Goal: Navigation & Orientation: Go to known website

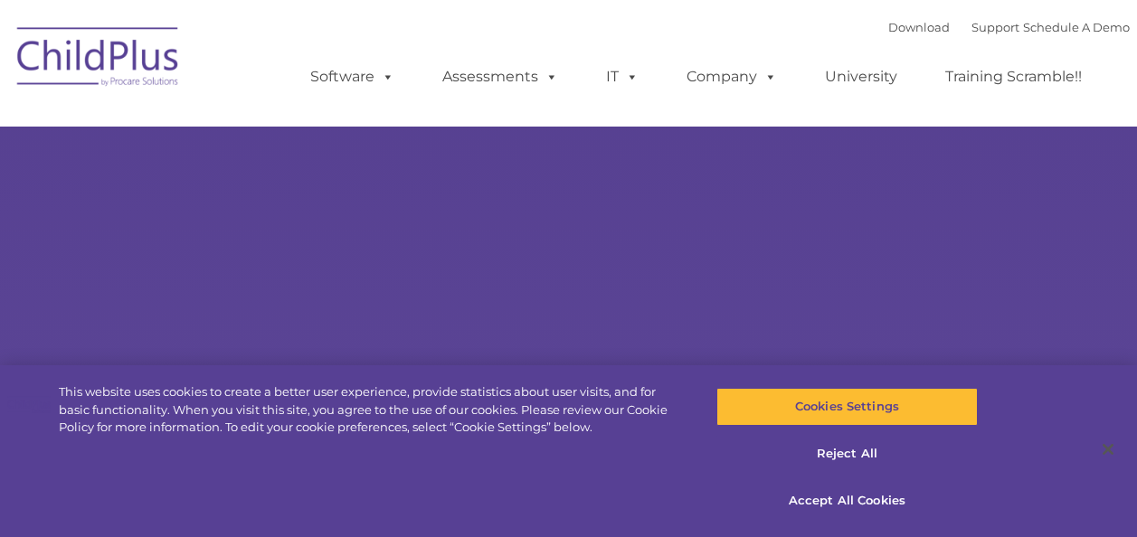
type input ""
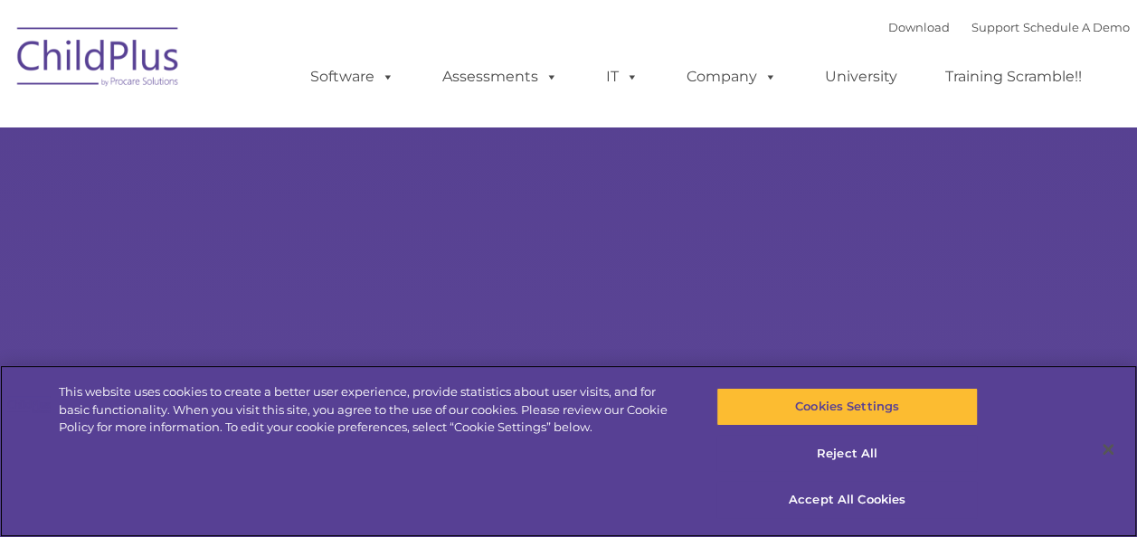
select select "MEDIUM"
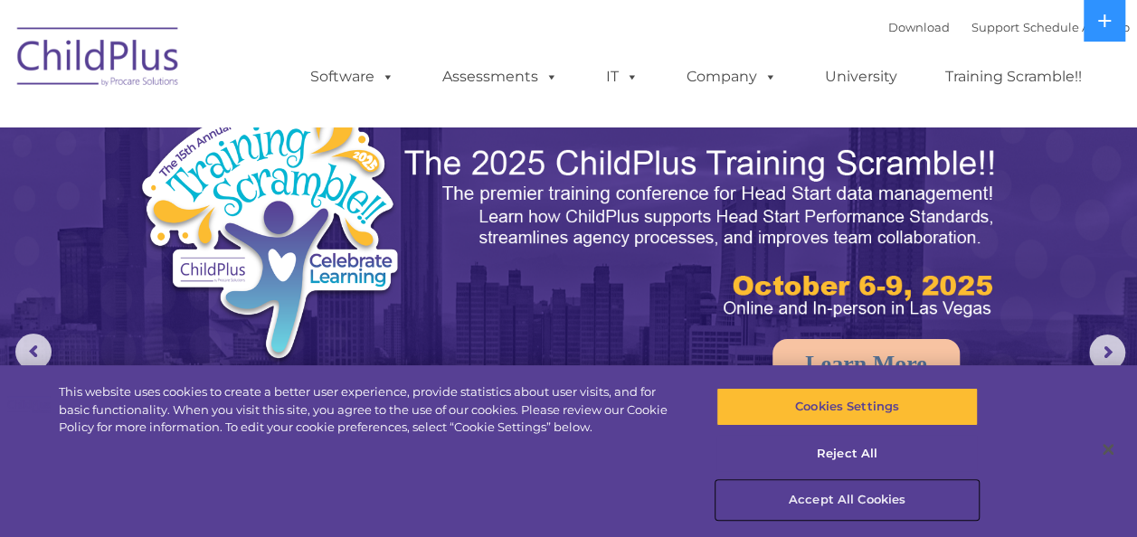
click at [835, 507] on button "Accept All Cookies" at bounding box center [846, 500] width 261 height 38
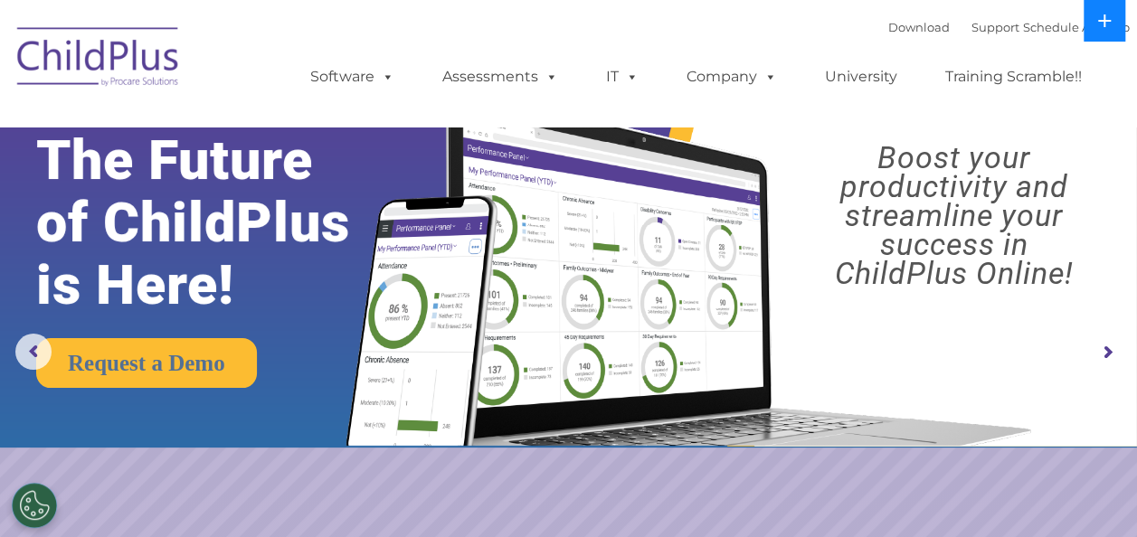
click at [1105, 21] on icon at bounding box center [1104, 20] width 13 height 13
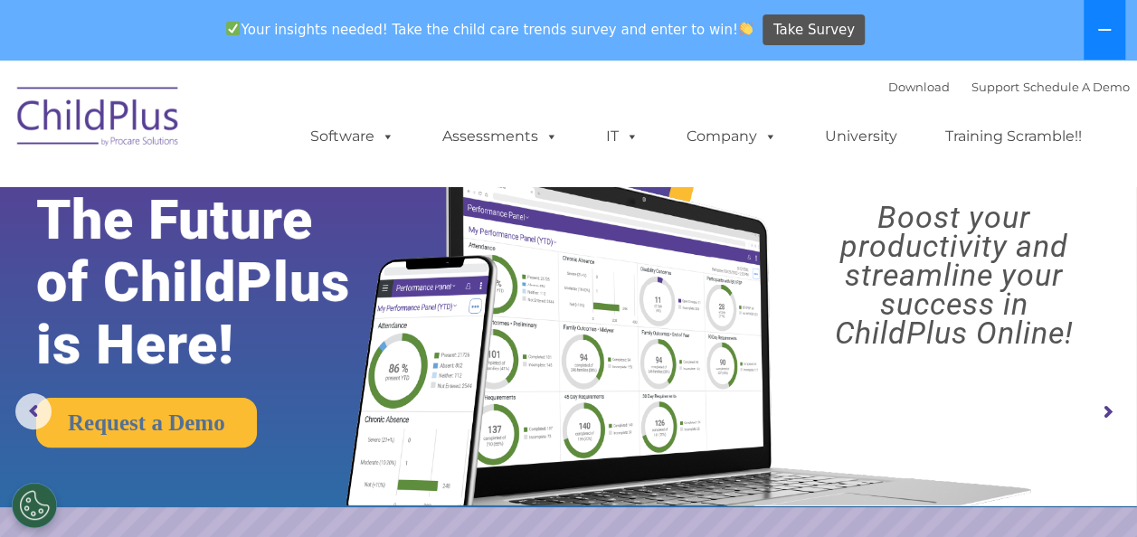
click at [1105, 21] on button at bounding box center [1105, 30] width 42 height 60
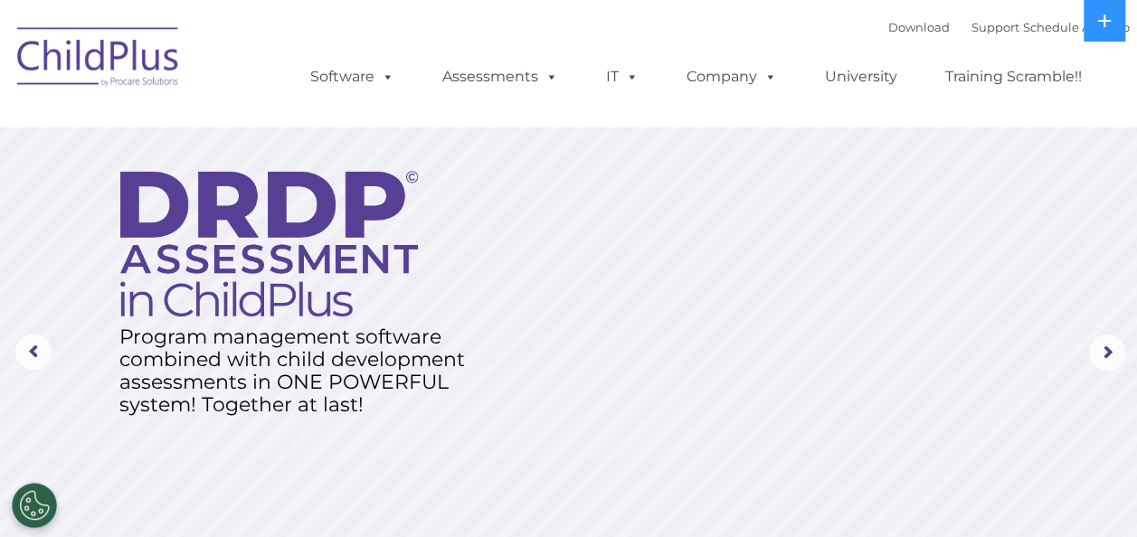
click at [78, 51] on img at bounding box center [98, 59] width 181 height 90
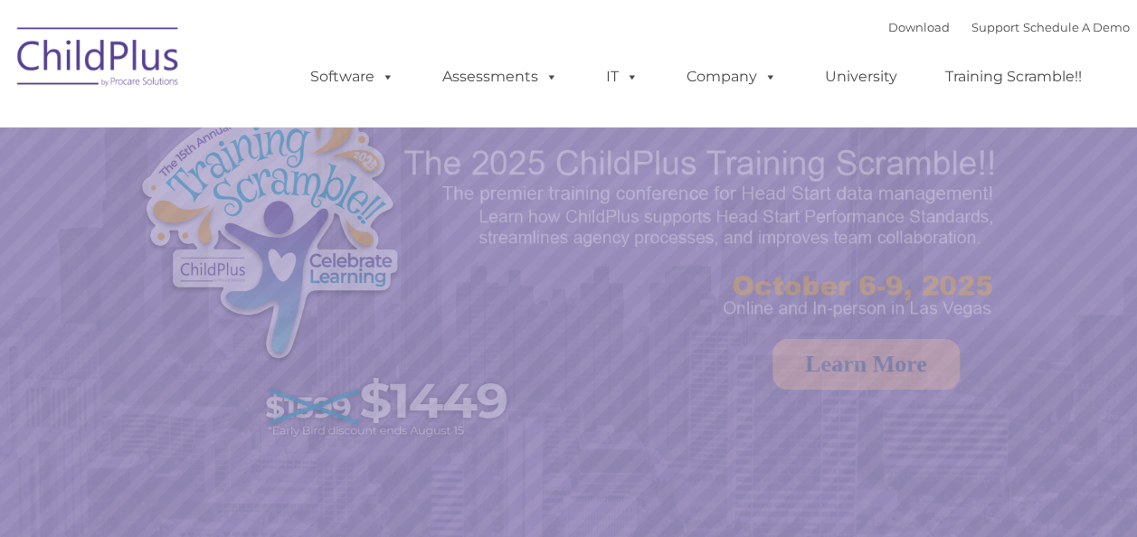
select select "MEDIUM"
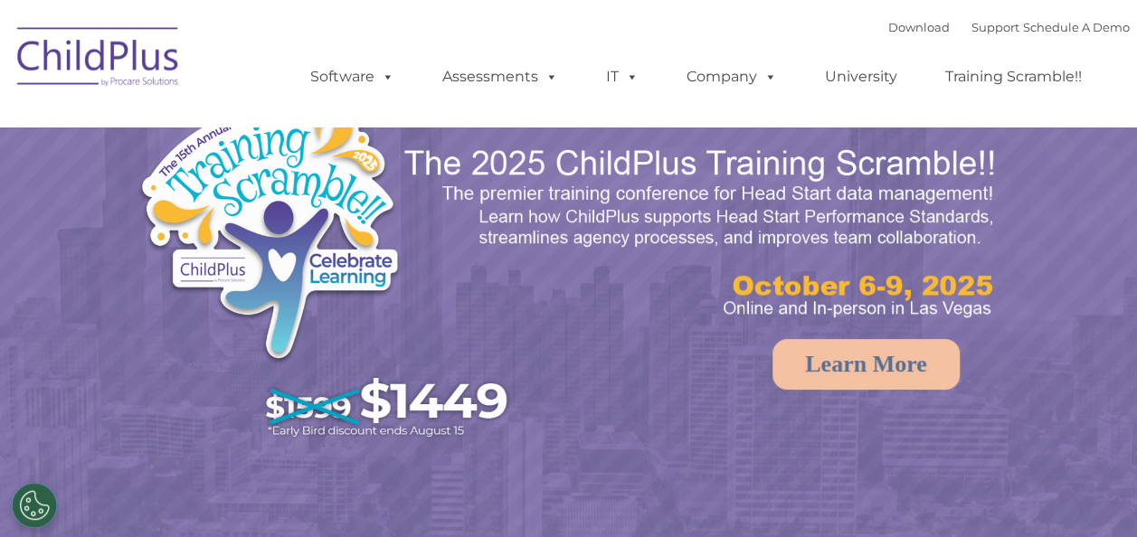
select select "MEDIUM"
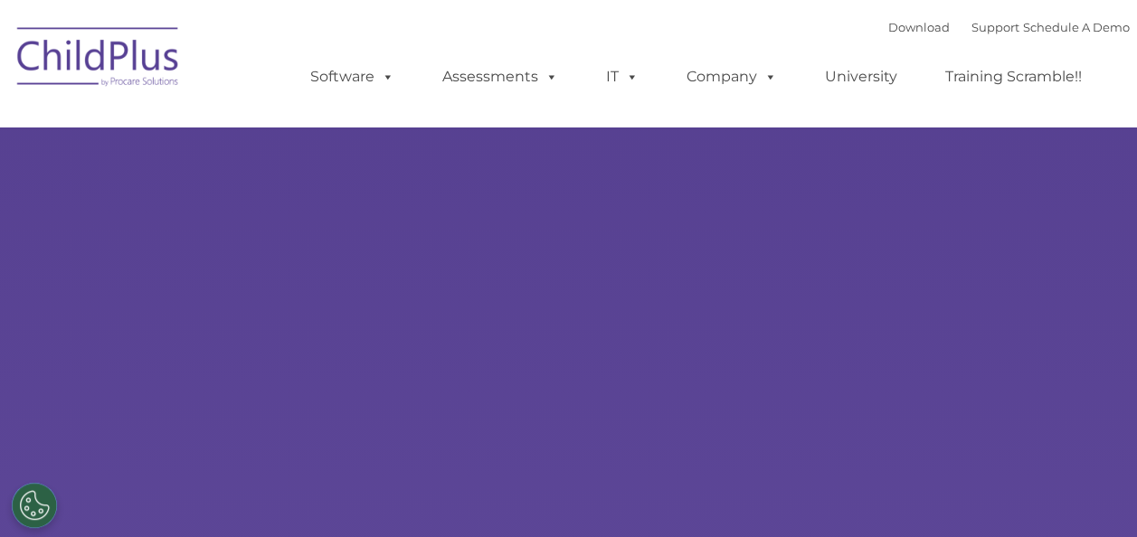
select select "MEDIUM"
